Goal: Task Accomplishment & Management: Use online tool/utility

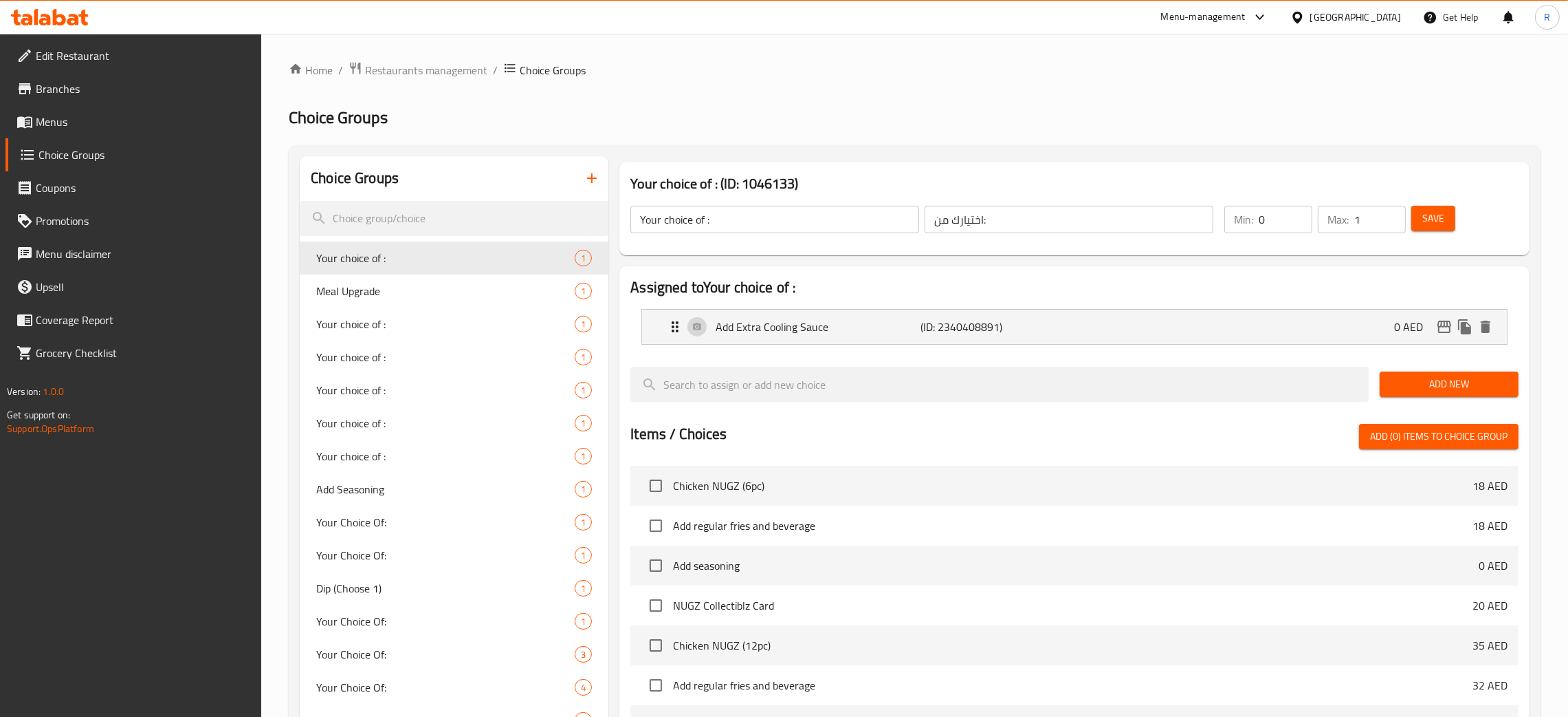
click at [1364, 24] on div "United Arab Emirates" at bounding box center [1355, 17] width 91 height 15
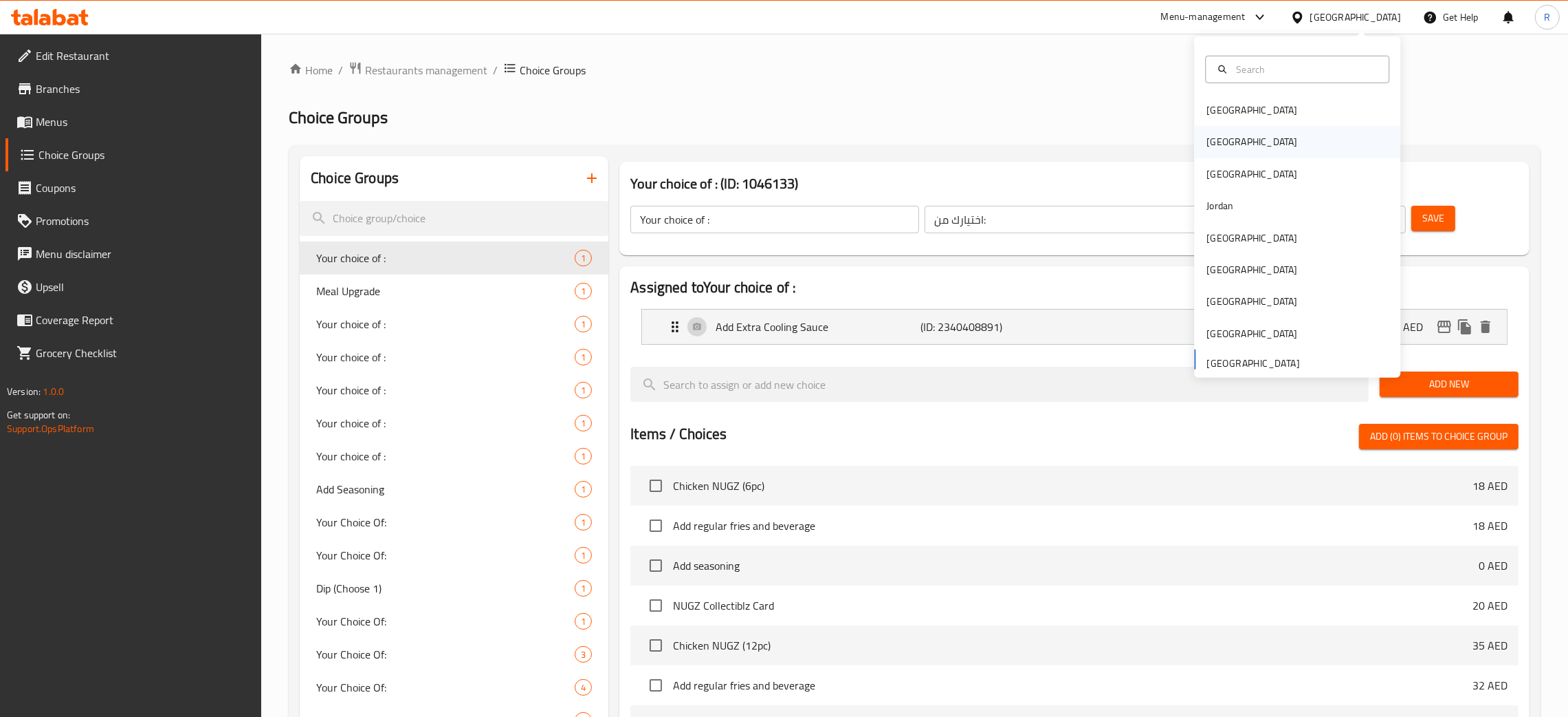
click at [1214, 139] on div "[GEOGRAPHIC_DATA]" at bounding box center [1251, 142] width 113 height 32
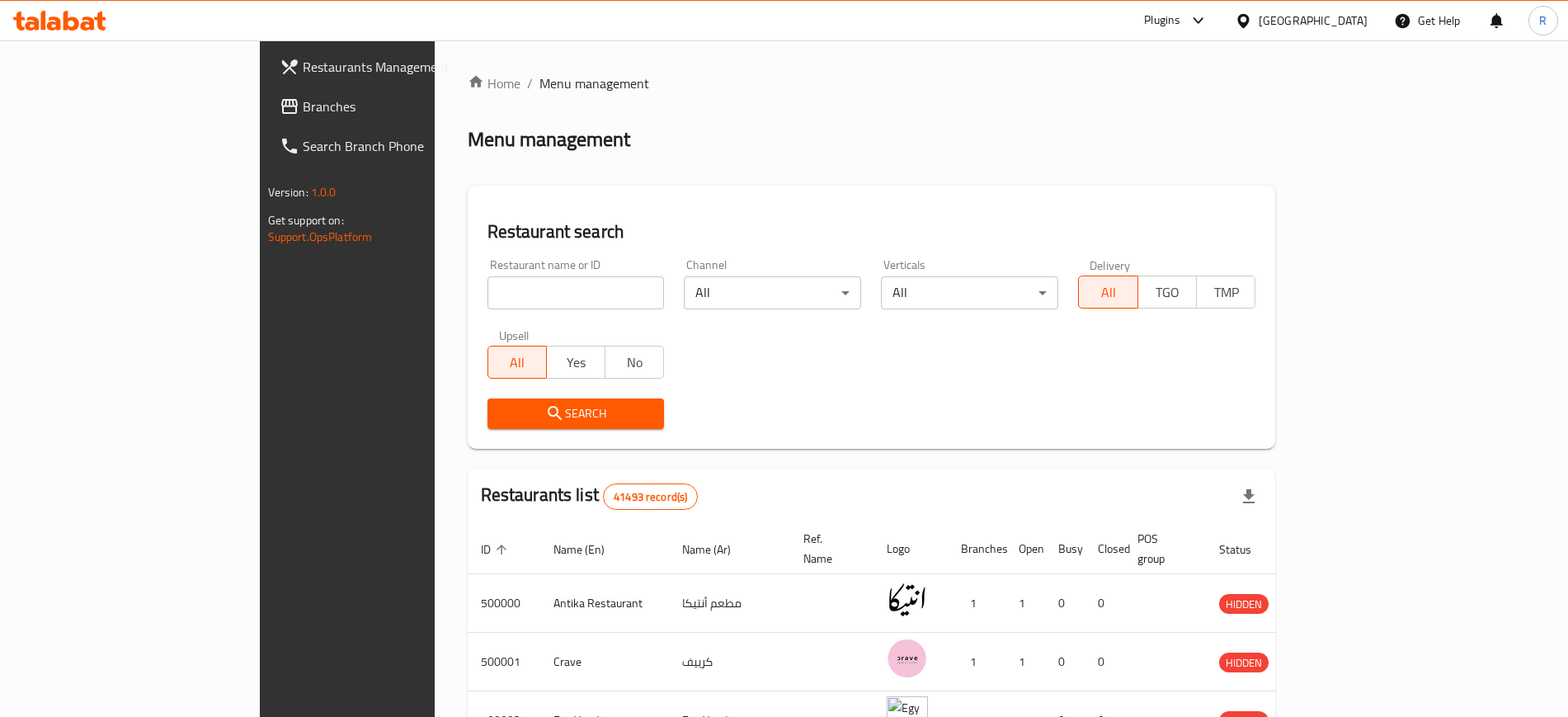
click at [267, 116] on link "Branches" at bounding box center [394, 106] width 255 height 40
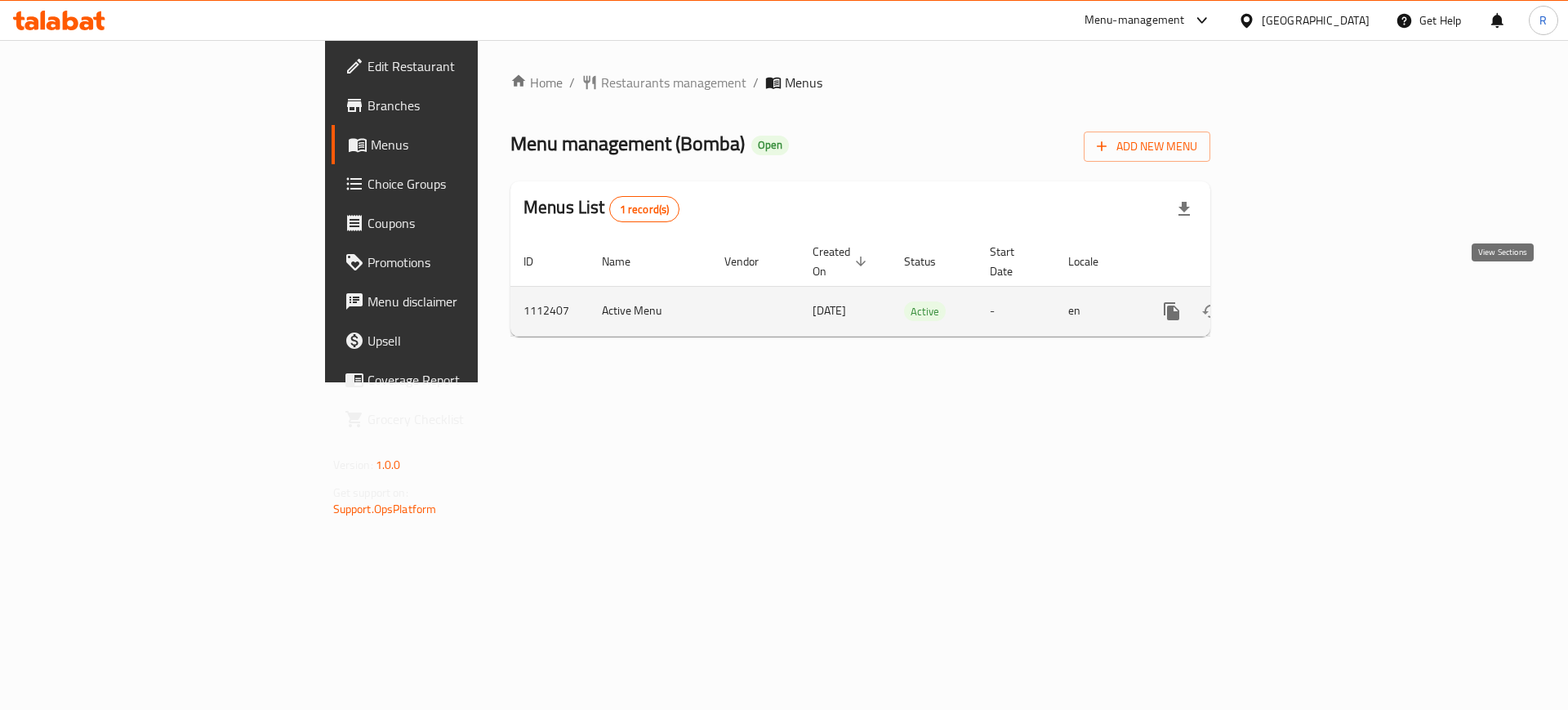
click at [1300, 301] on icon "enhanced table" at bounding box center [1290, 311] width 20 height 20
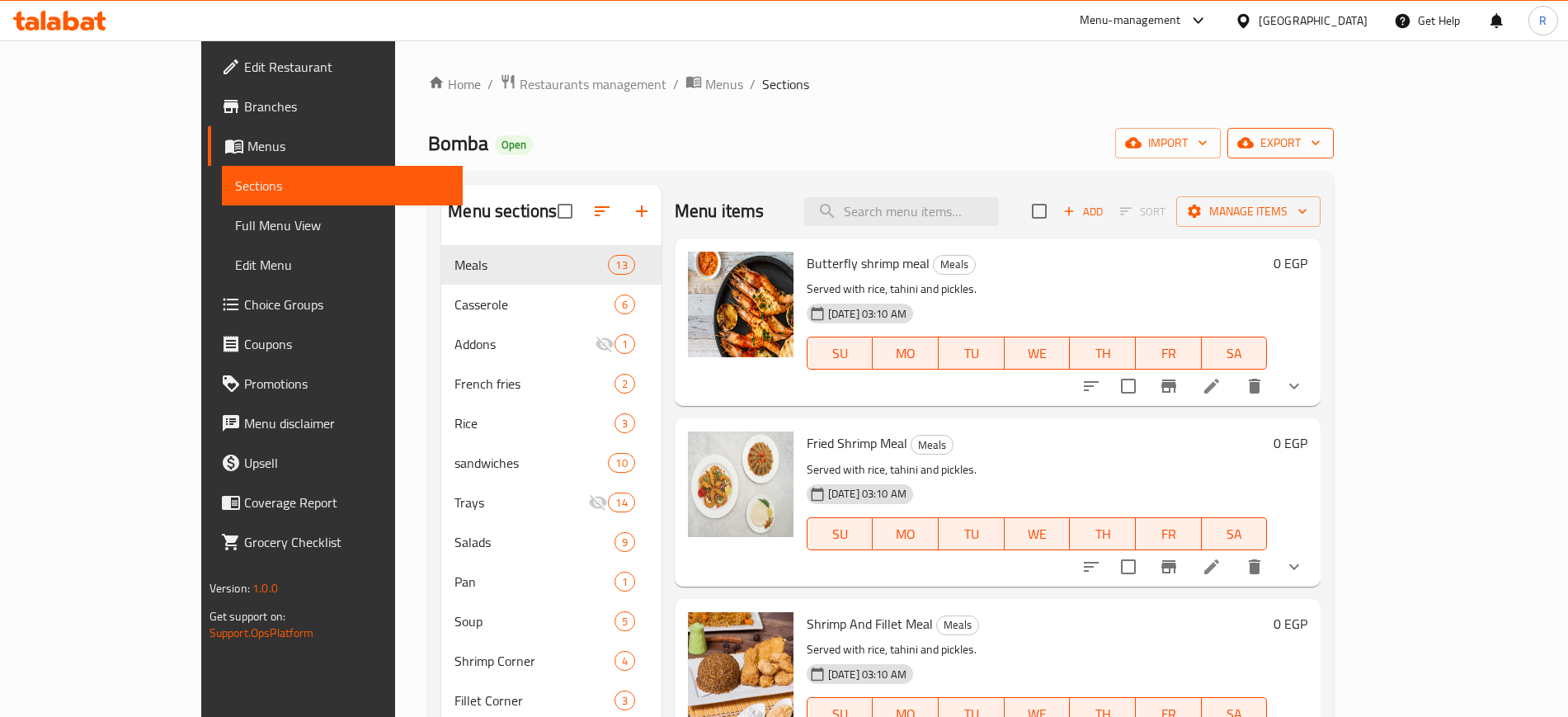
click at [1320, 140] on span "export" at bounding box center [1280, 143] width 80 height 21
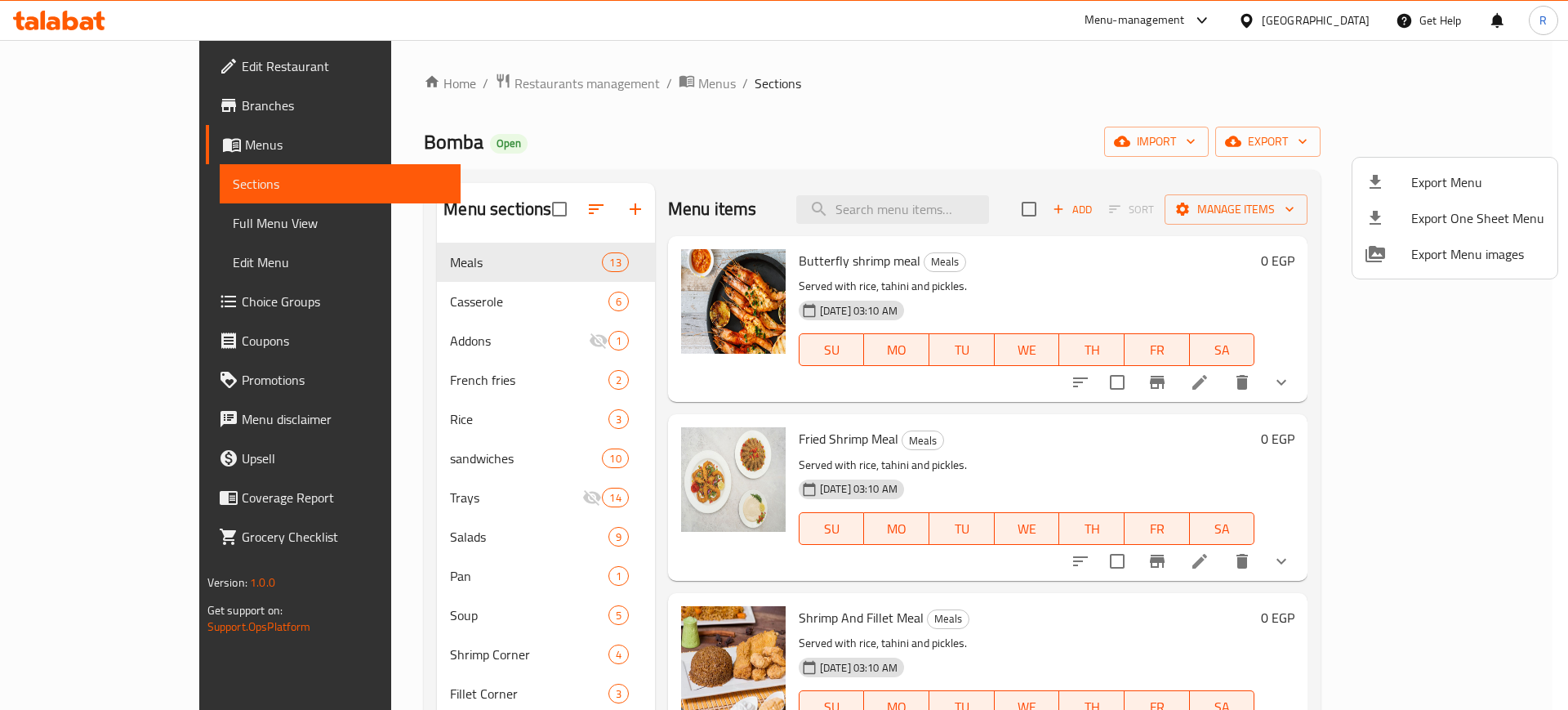
click at [1164, 106] on div at bounding box center [784, 355] width 1568 height 710
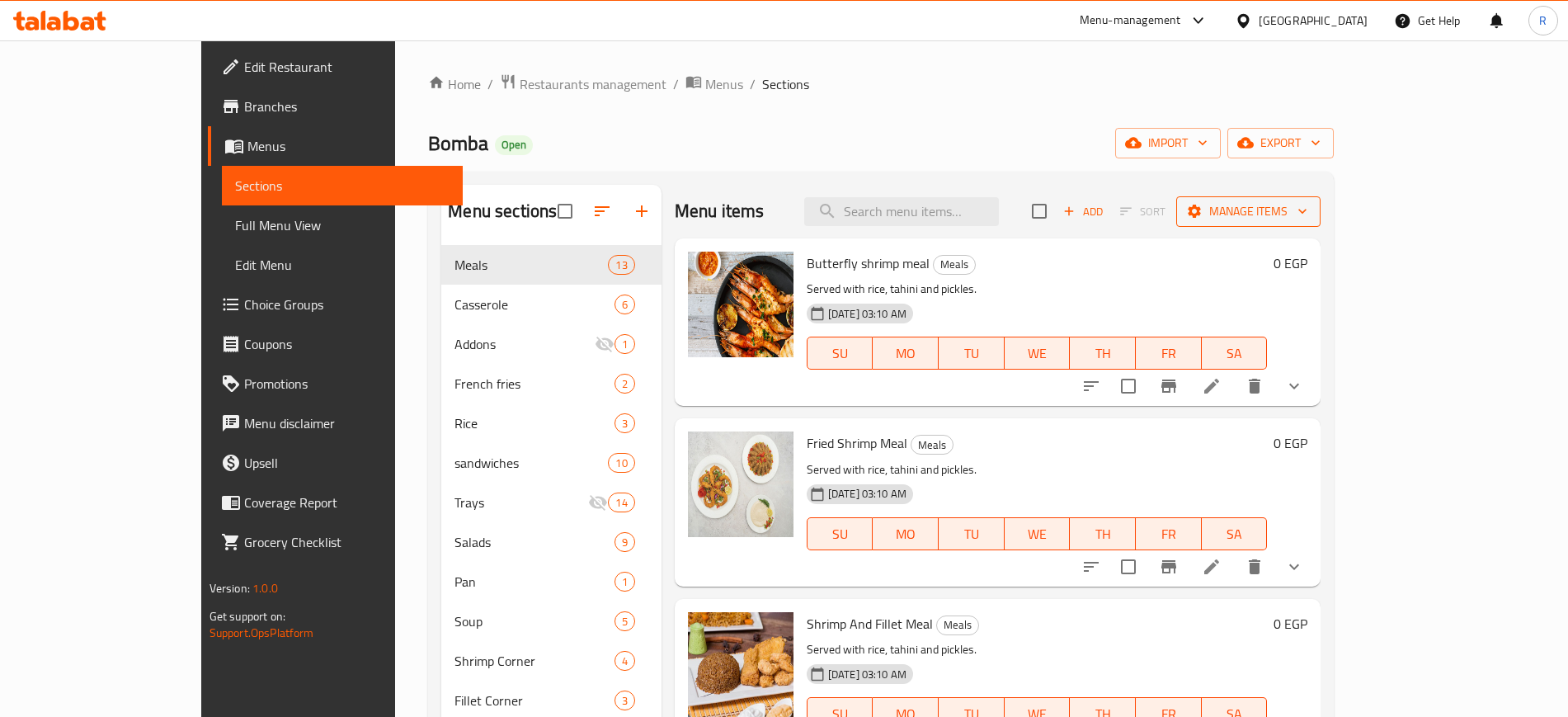
click at [1308, 215] on span "Manage items" at bounding box center [1249, 211] width 118 height 21
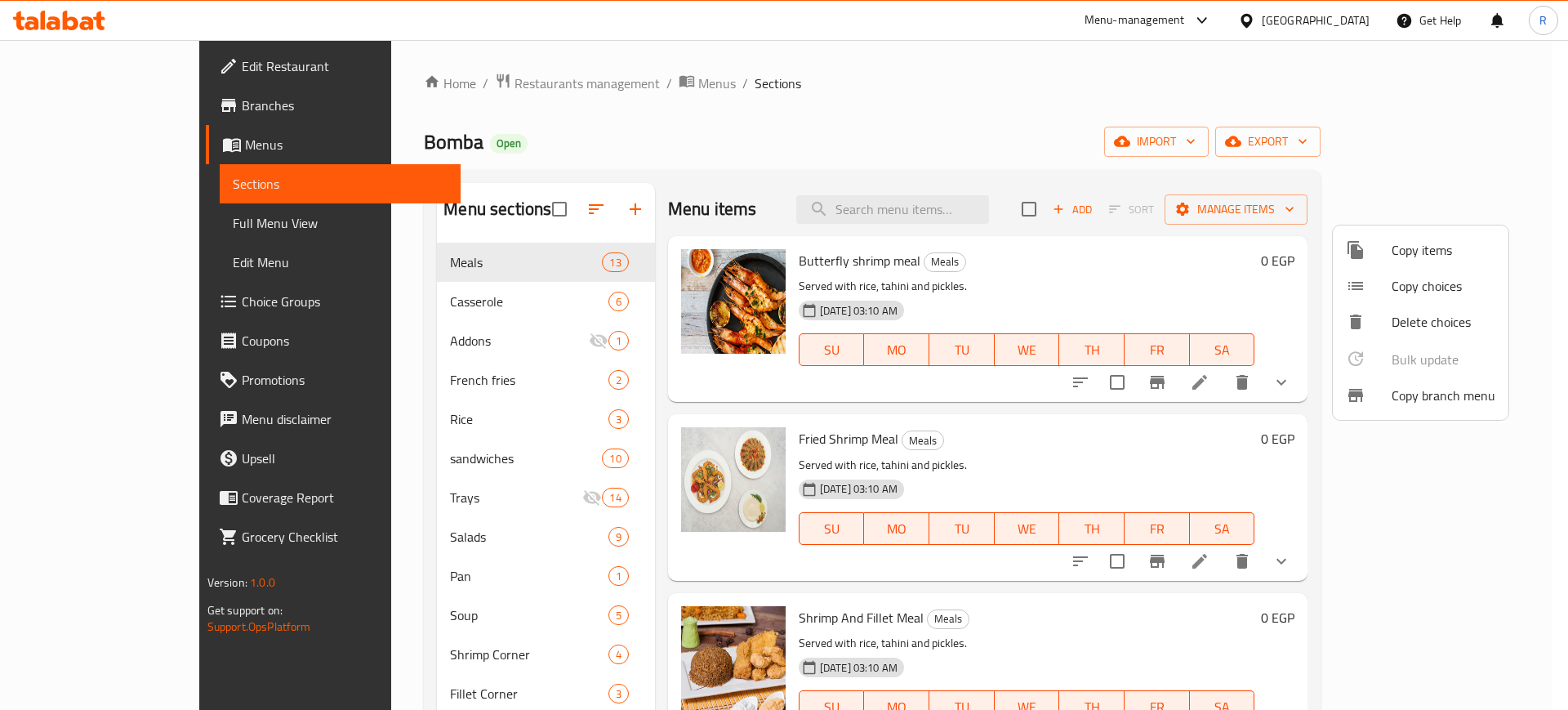
click at [1394, 397] on span "Copy branch menu" at bounding box center [1444, 396] width 104 height 20
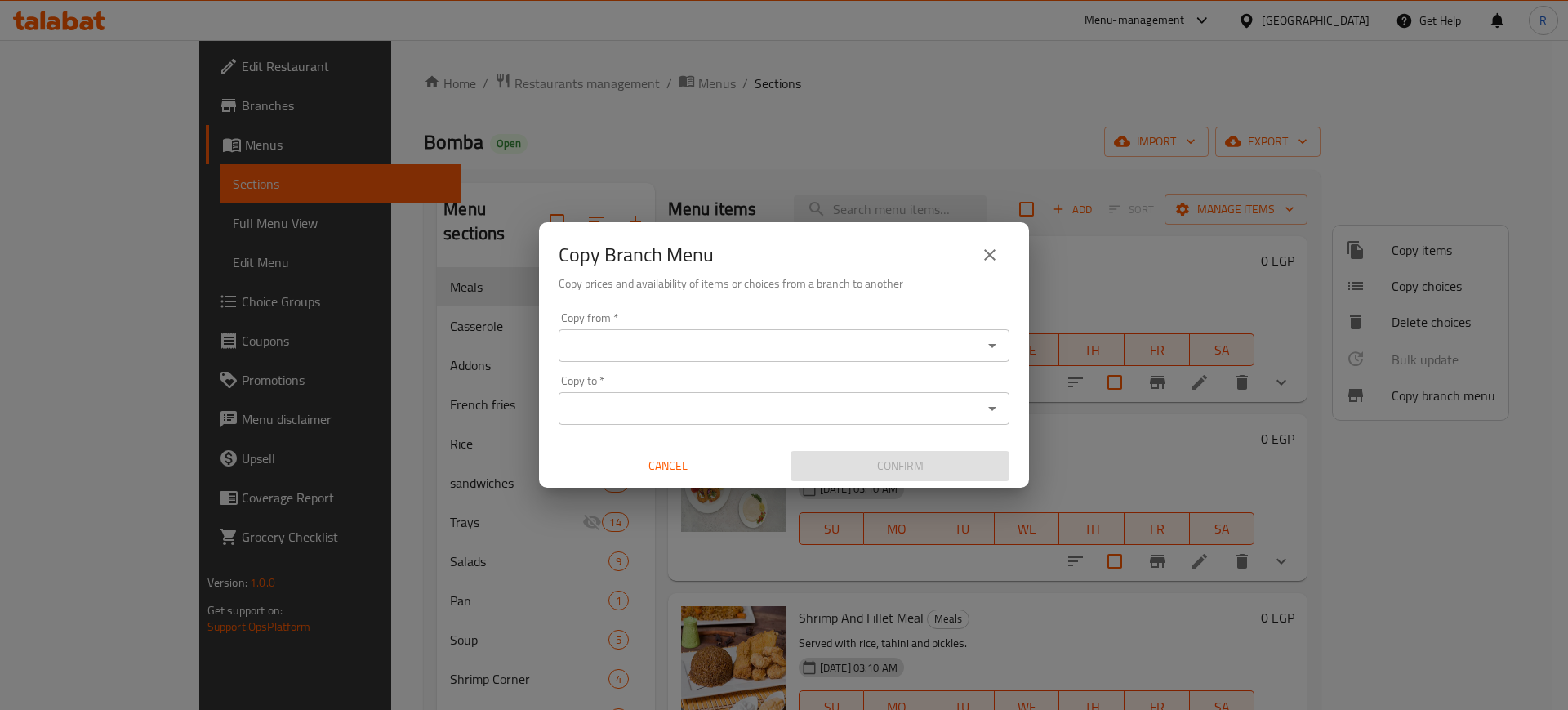
click at [808, 358] on div "Copy from *" at bounding box center [784, 346] width 451 height 33
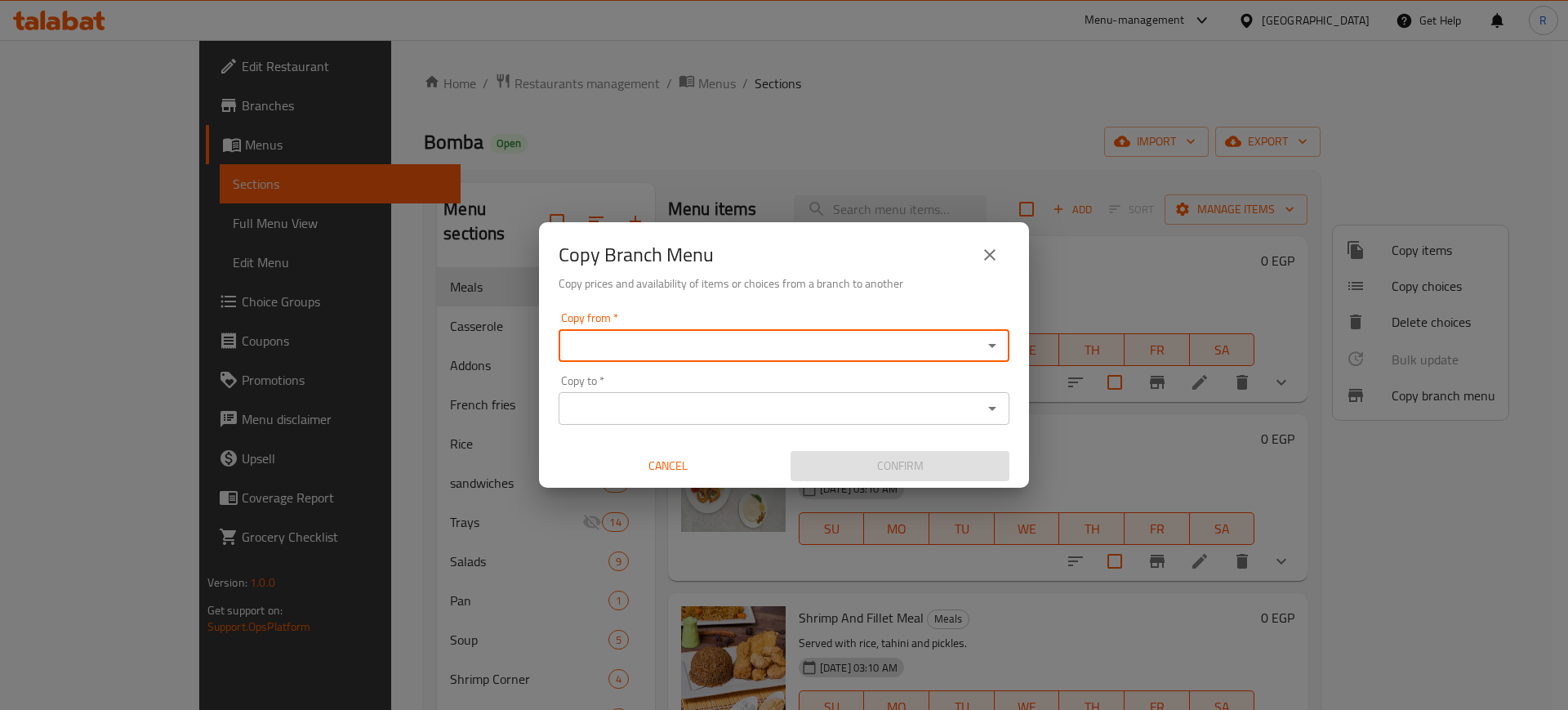
click at [800, 337] on input "Copy from   *" at bounding box center [770, 346] width 414 height 23
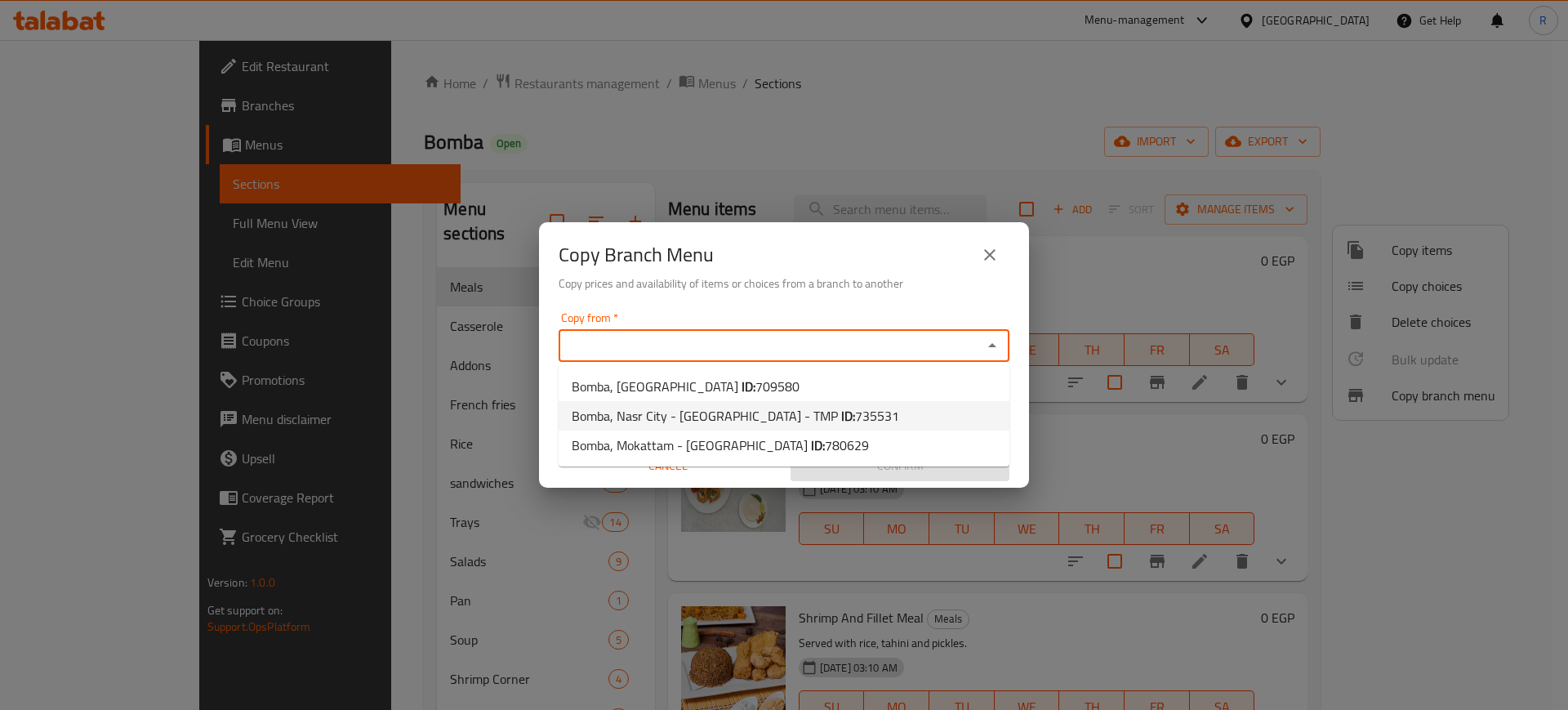
click at [842, 415] on b "ID:" at bounding box center [848, 415] width 14 height 25
type input "Bomba, Nasr City - [GEOGRAPHIC_DATA] - TMP"
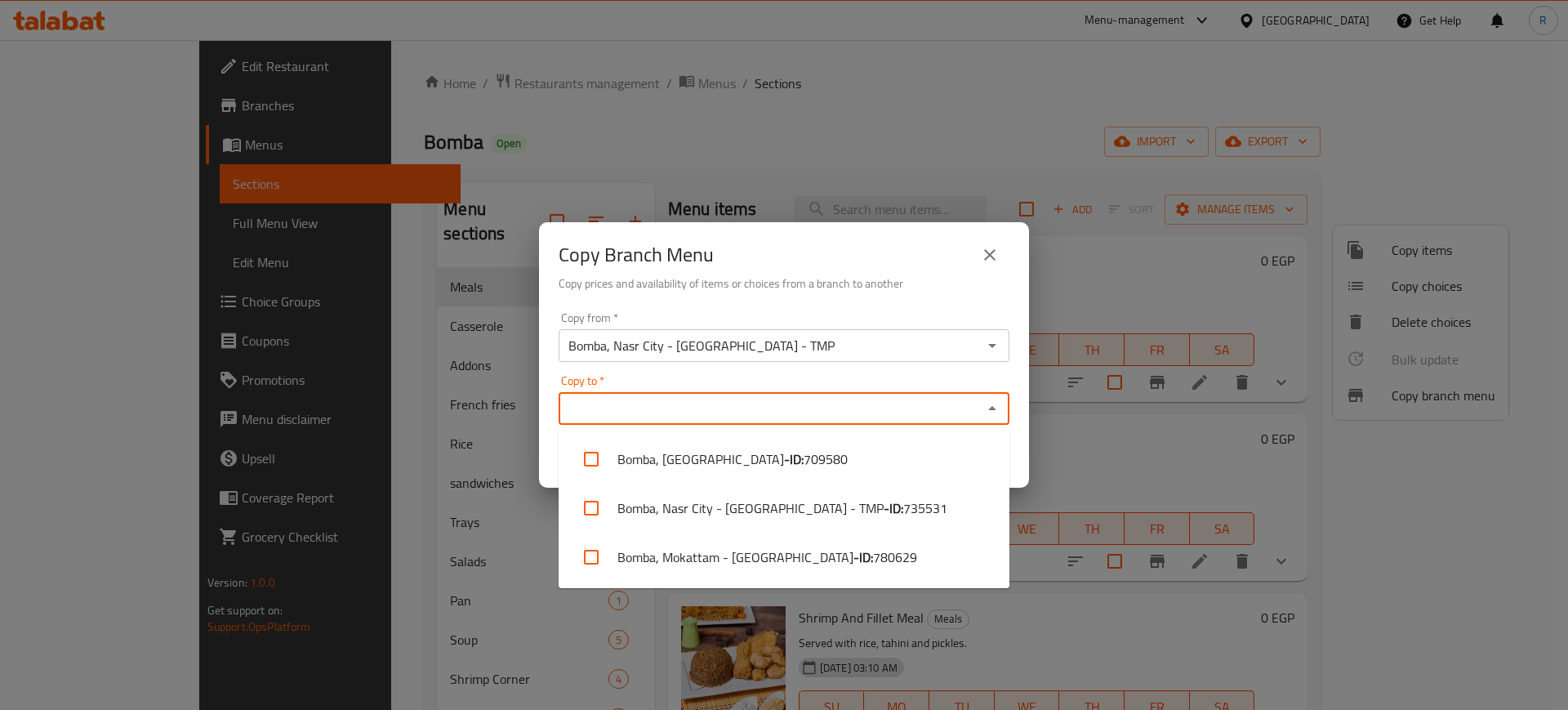
click at [779, 415] on input "Copy to   *" at bounding box center [770, 409] width 414 height 23
click at [778, 562] on li "Bomba, Mokattam - [GEOGRAPHIC_DATA] - ID: 780629" at bounding box center [784, 557] width 451 height 49
checkbox input "true"
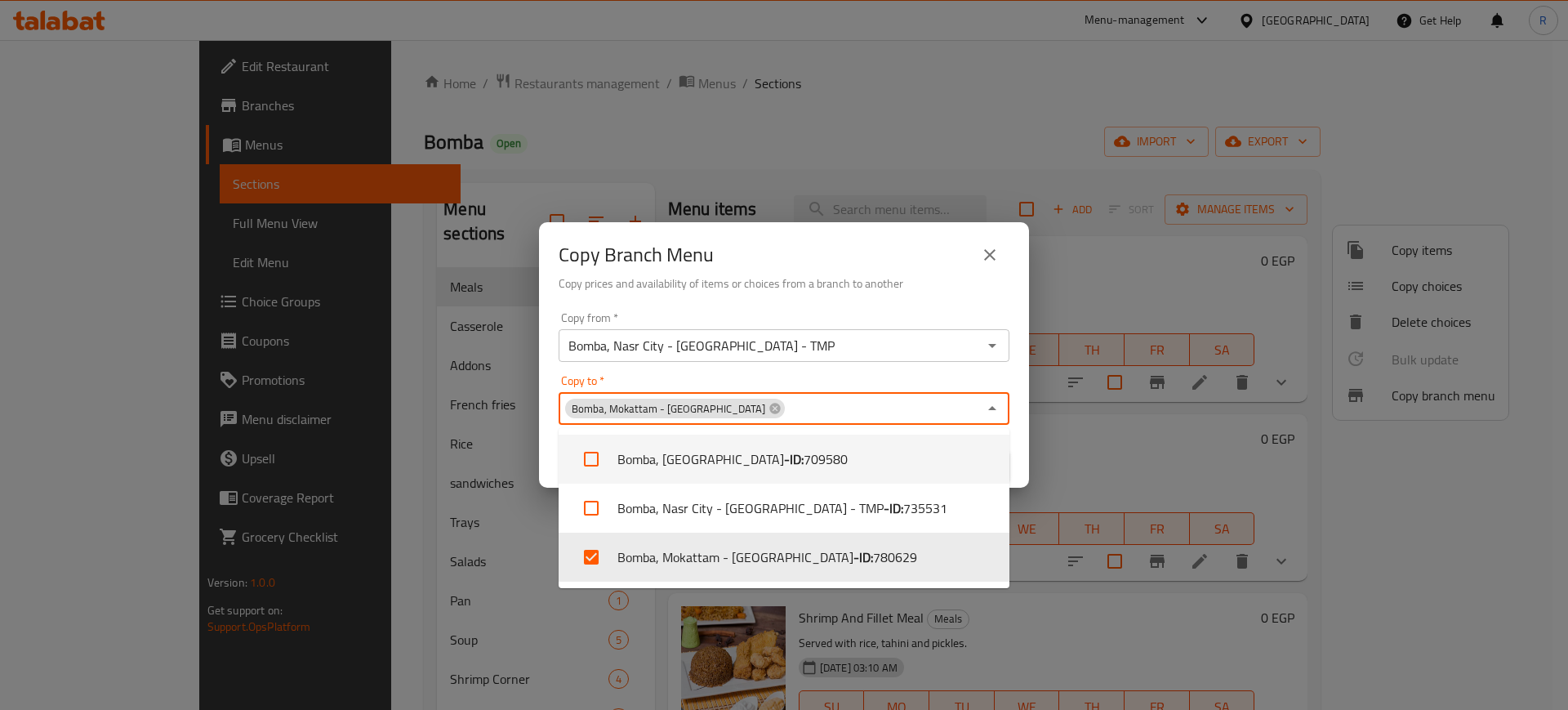
click at [1025, 452] on div "Copy from   * Bomba, [GEOGRAPHIC_DATA] - [GEOGRAPHIC_DATA] - TMP Copy from * Co…" at bounding box center [784, 396] width 490 height 182
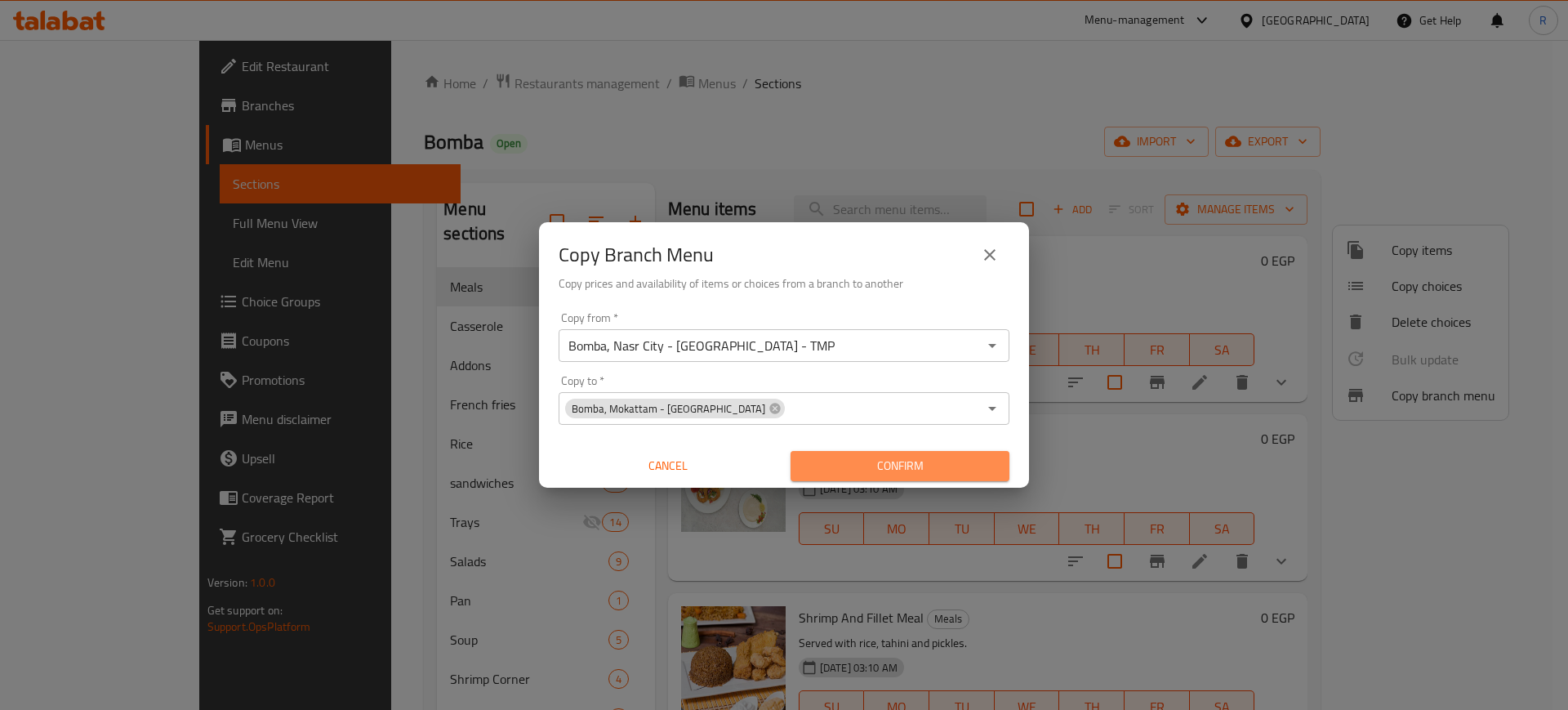
click at [980, 469] on span "Confirm" at bounding box center [900, 466] width 193 height 21
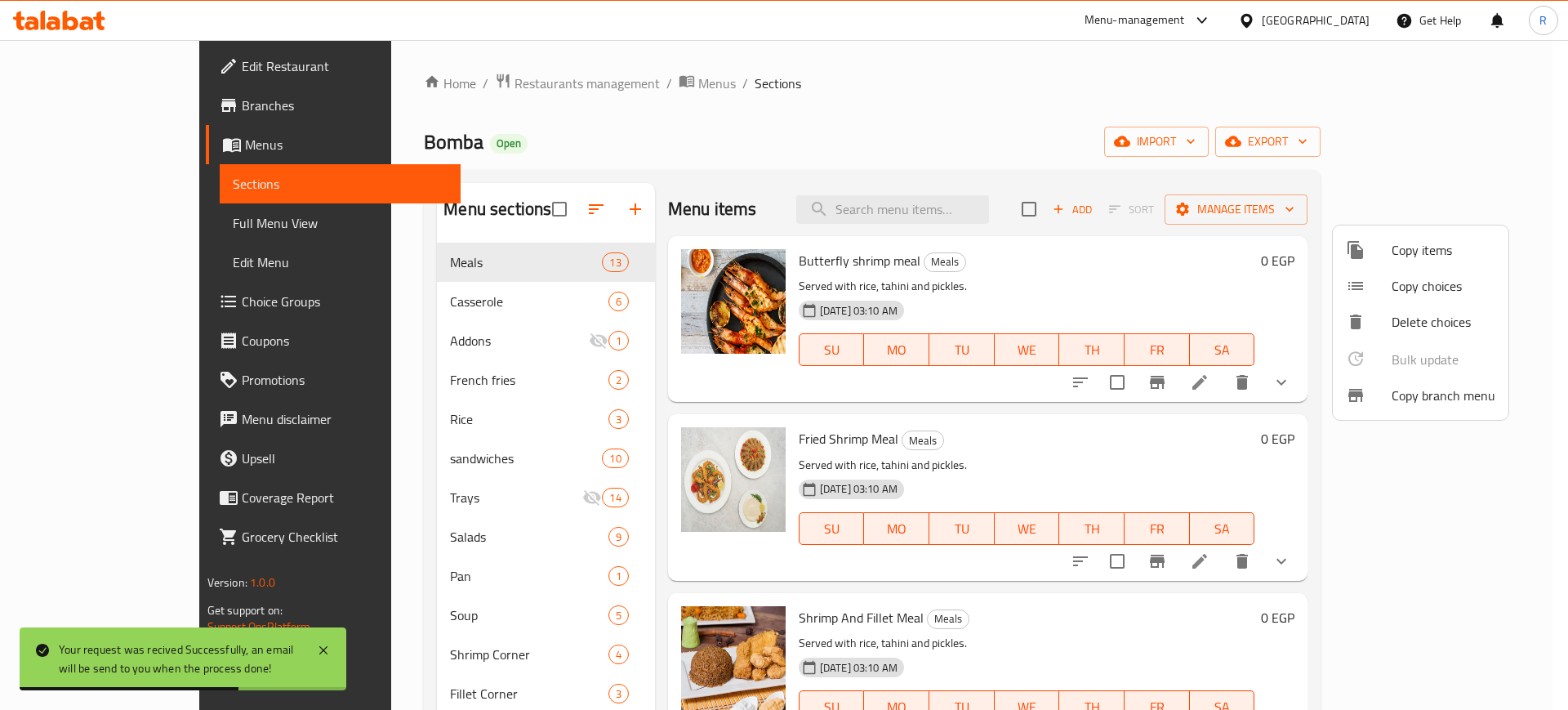
click at [881, 119] on div at bounding box center [784, 355] width 1568 height 710
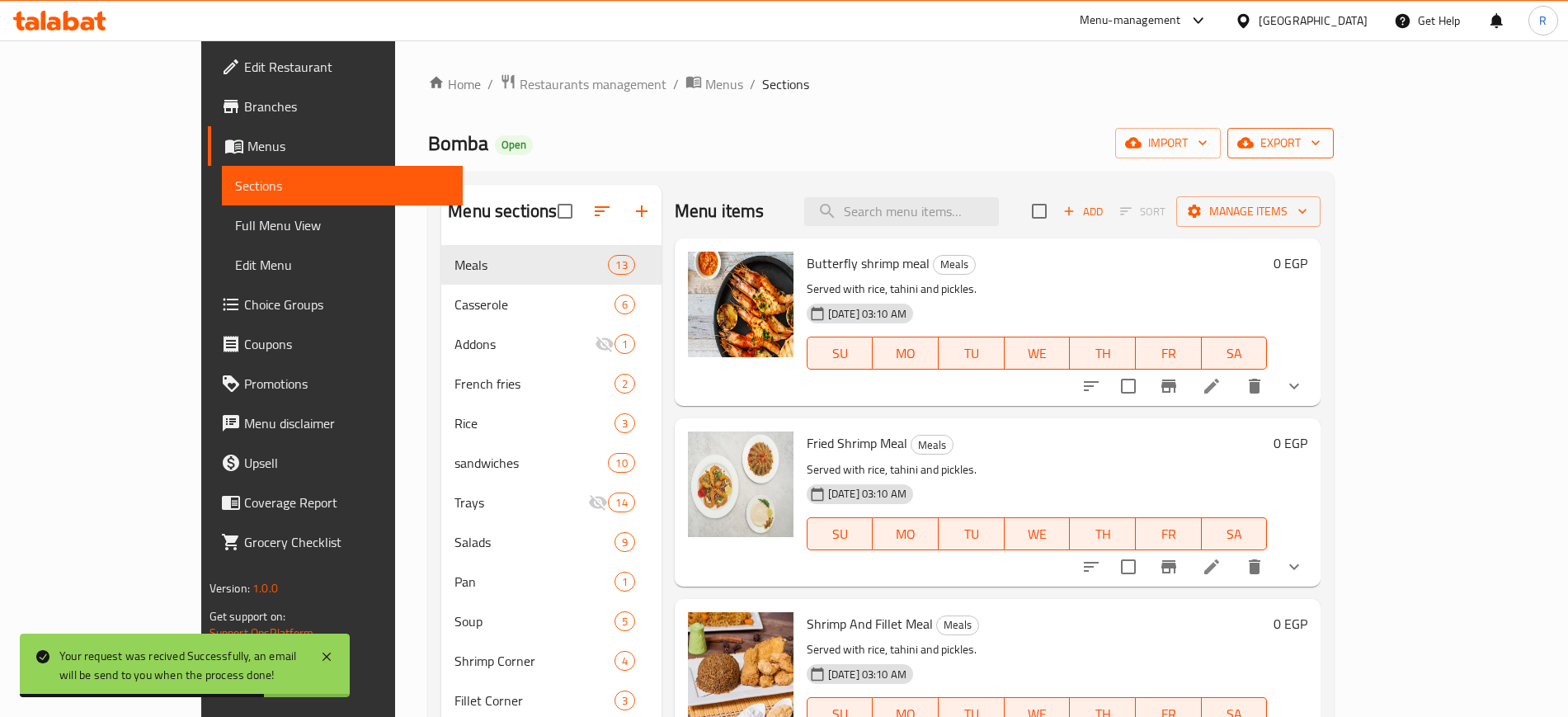
click at [1320, 135] on span "export" at bounding box center [1280, 143] width 80 height 21
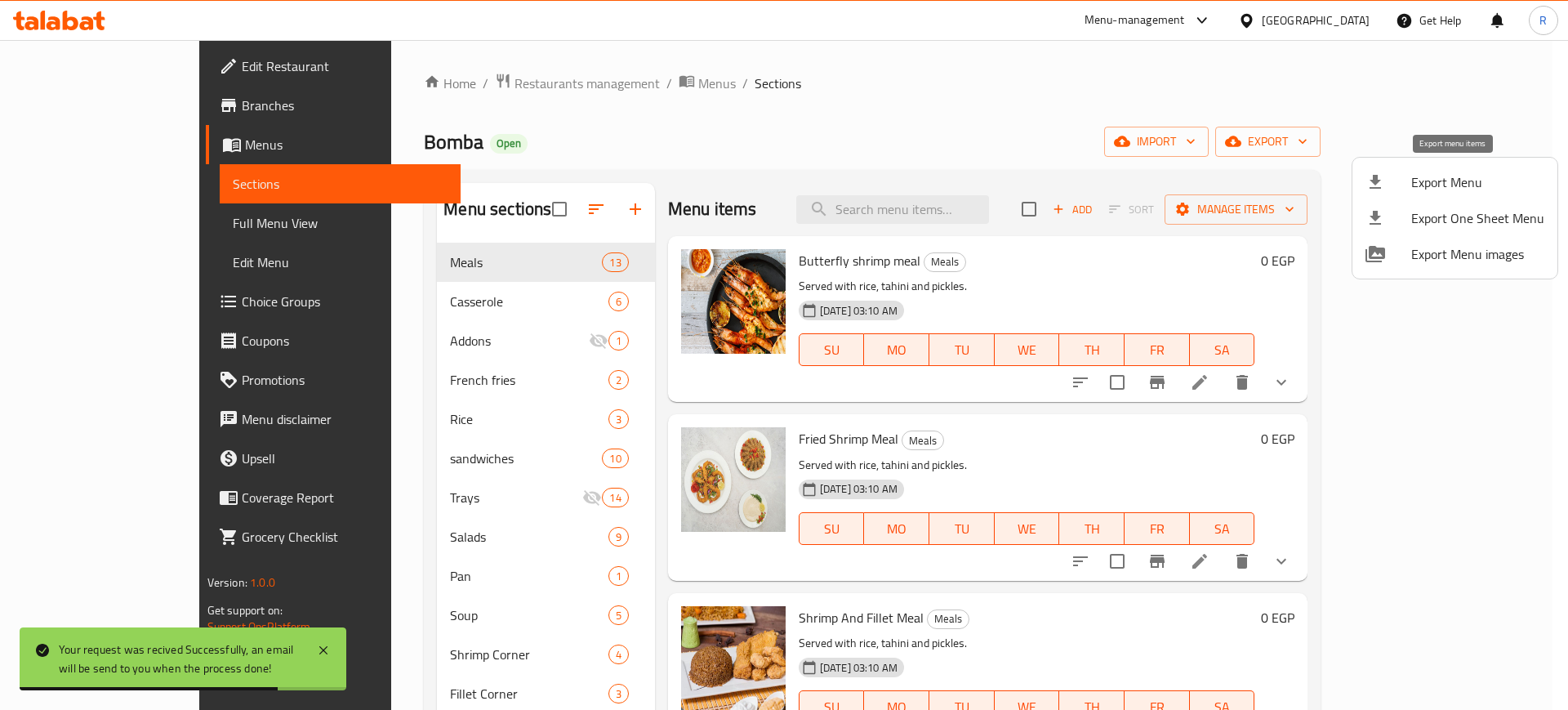
click at [1446, 180] on span "Export Menu" at bounding box center [1478, 182] width 133 height 20
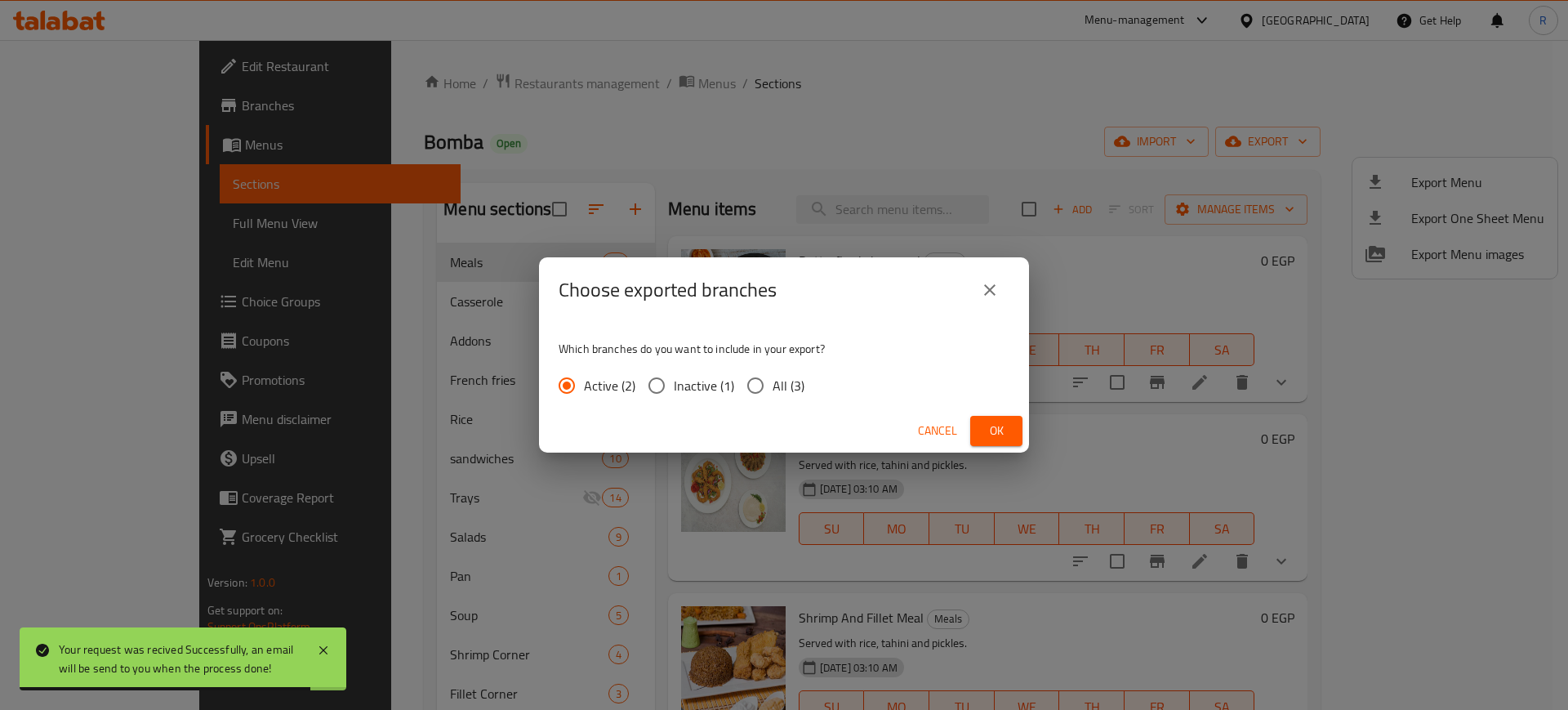
click at [747, 384] on input "All (3)" at bounding box center [755, 386] width 35 height 35
radio input "true"
click at [1004, 435] on span "Ok" at bounding box center [996, 430] width 26 height 21
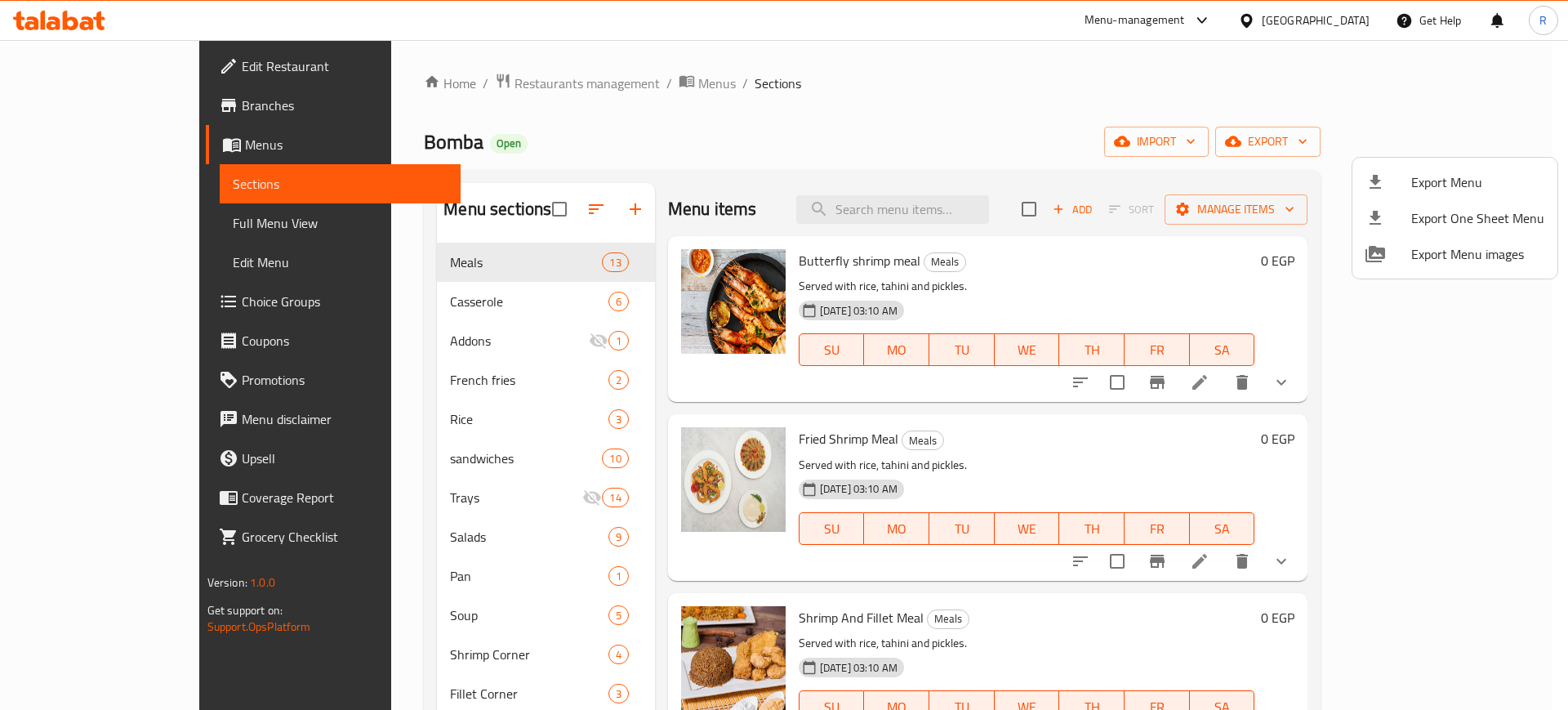
drag, startPoint x: 850, startPoint y: 82, endPoint x: 835, endPoint y: 86, distance: 15.5
click at [850, 82] on div at bounding box center [784, 355] width 1568 height 710
